Goal: Navigation & Orientation: Find specific page/section

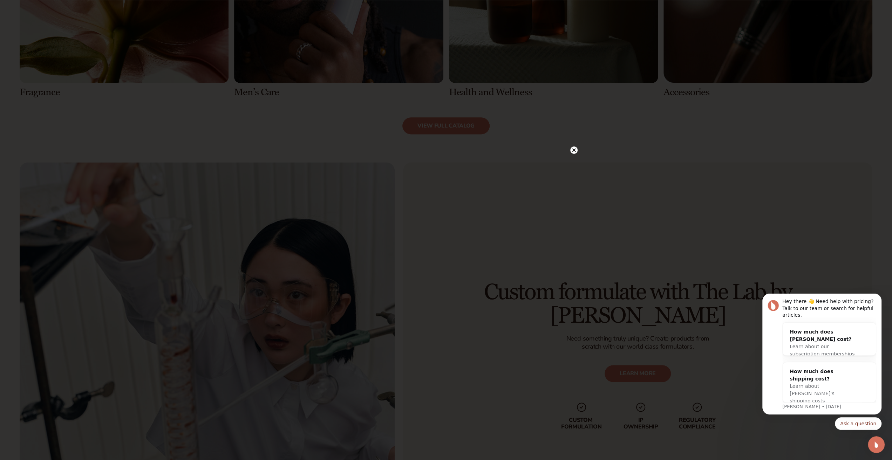
click at [573, 149] on circle at bounding box center [573, 149] width 7 height 7
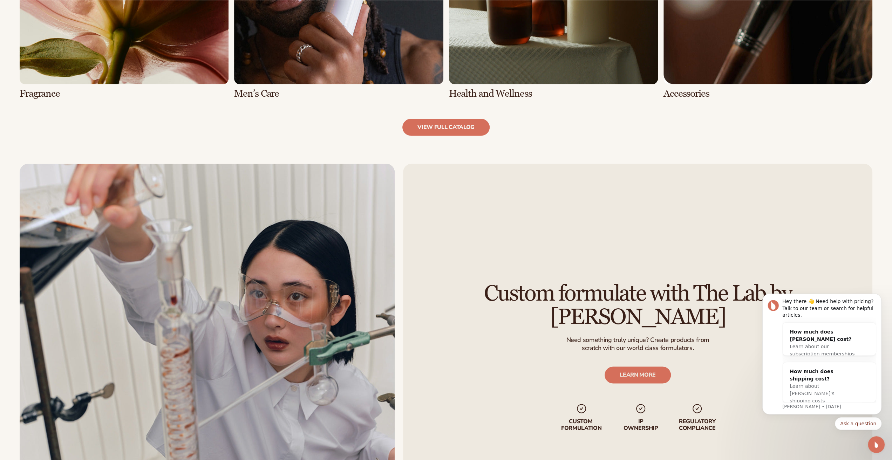
scroll to position [911, 0]
